Goal: Navigation & Orientation: Find specific page/section

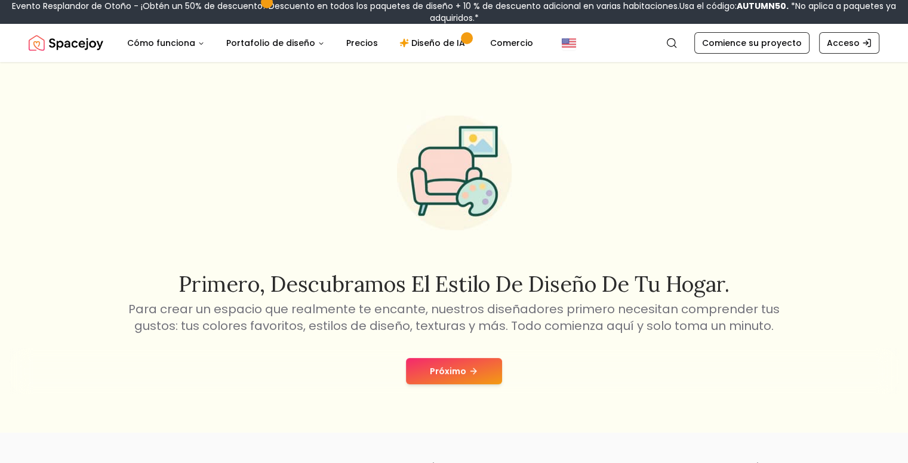
click at [474, 379] on button "Próximo" at bounding box center [454, 371] width 96 height 26
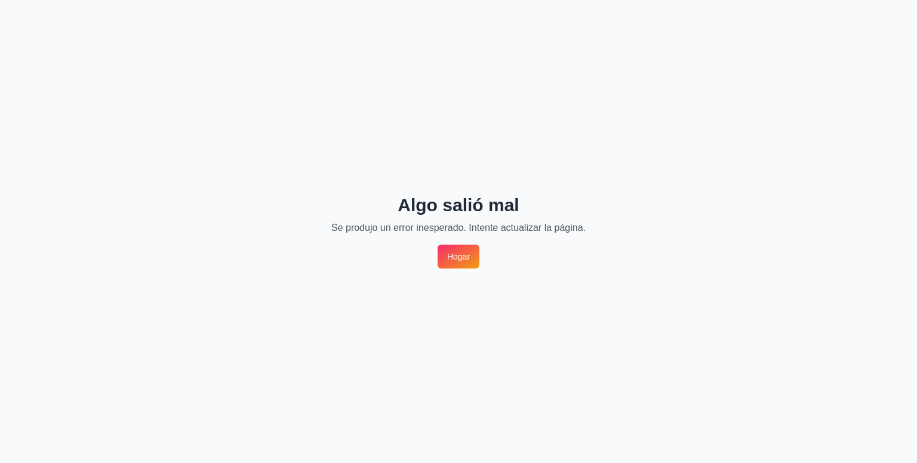
click at [459, 264] on link "Hogar" at bounding box center [459, 257] width 42 height 24
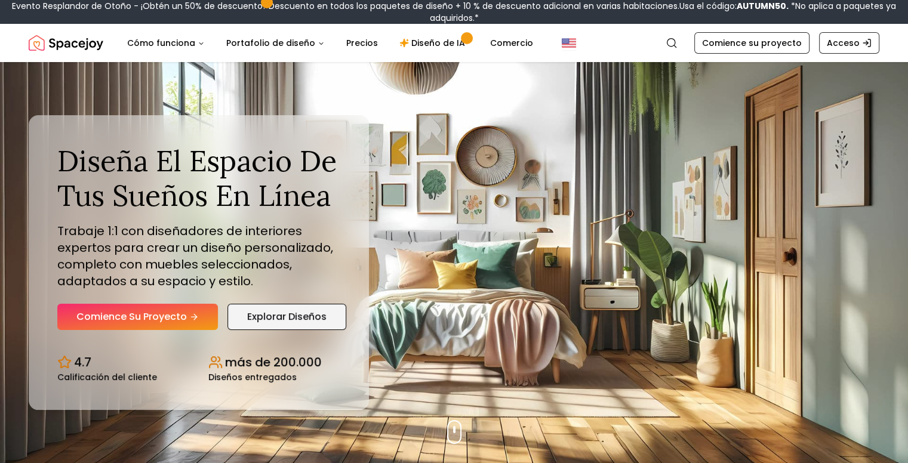
click at [284, 314] on font "Explorar diseños" at bounding box center [286, 317] width 79 height 14
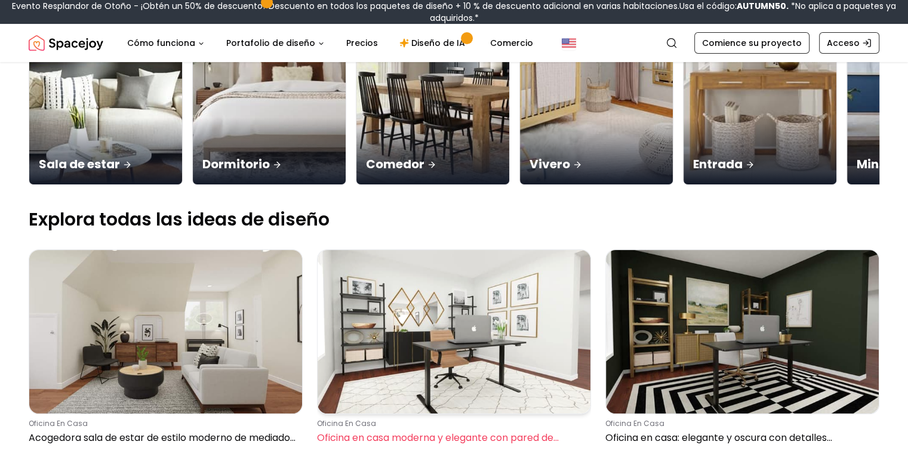
scroll to position [382, 0]
